Goal: Find specific page/section: Find specific page/section

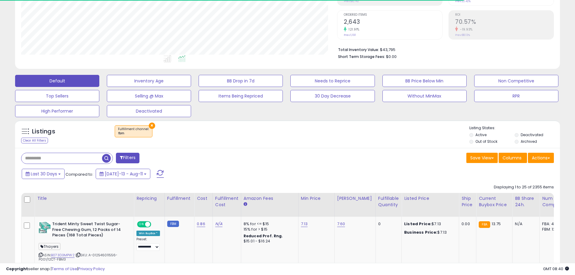
scroll to position [124, 316]
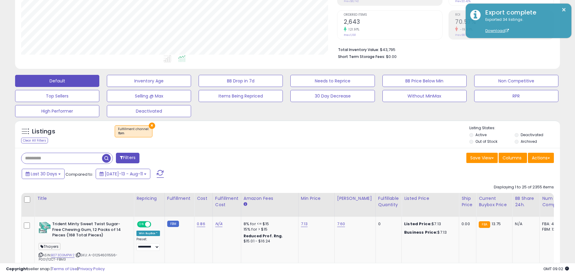
click at [85, 156] on input "text" at bounding box center [61, 158] width 81 height 11
click at [147, 128] on div "× Fulfillment channel : fbm" at bounding box center [134, 131] width 38 height 12
click at [149, 126] on button "×" at bounding box center [152, 126] width 6 height 6
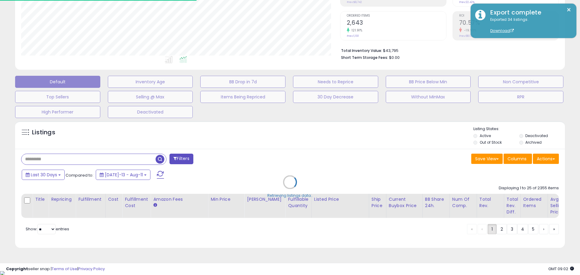
click at [68, 158] on div "Retrieving listings data.." at bounding box center [290, 186] width 559 height 137
click at [62, 157] on div "Retrieving listings data.." at bounding box center [290, 186] width 559 height 137
click at [56, 159] on div "Retrieving listings data.." at bounding box center [290, 186] width 559 height 137
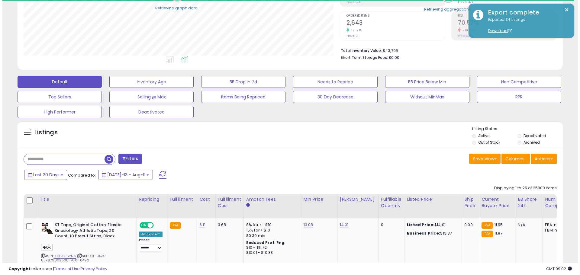
scroll to position [301771, 301579]
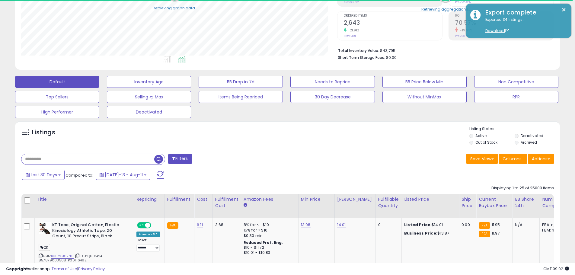
click at [49, 155] on input "text" at bounding box center [87, 159] width 133 height 11
paste input "**********"
type input "**********"
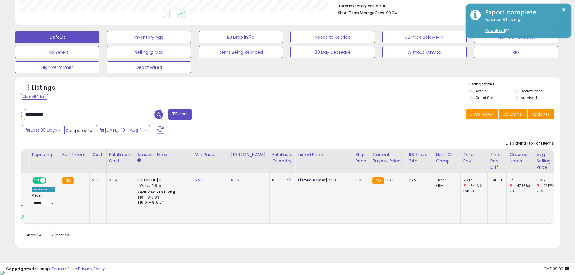
scroll to position [0, 0]
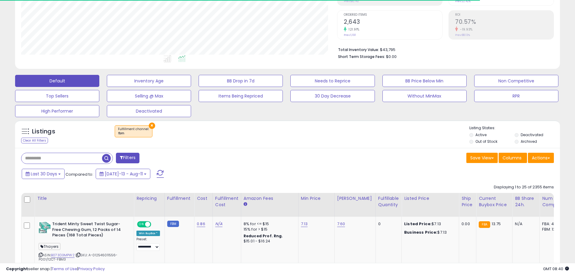
scroll to position [115, 0]
